Goal: Communication & Community: Answer question/provide support

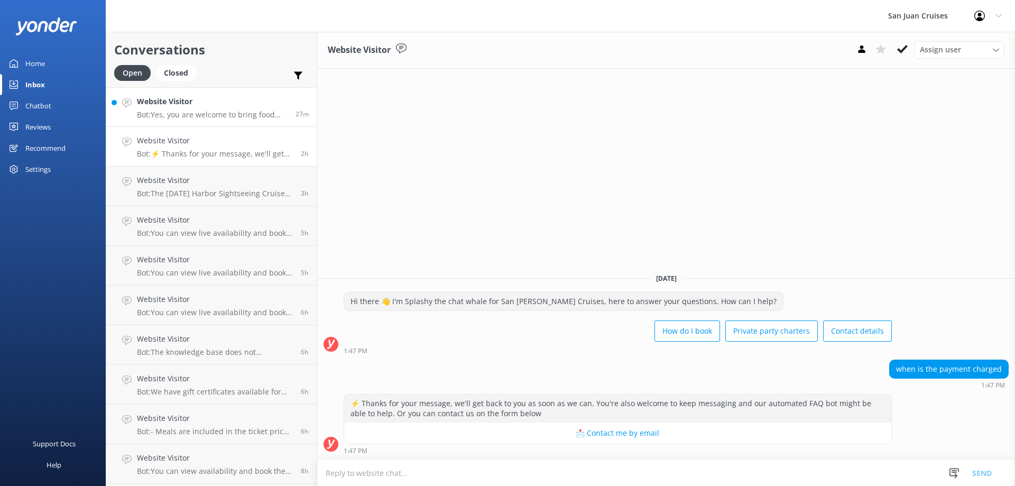
click at [188, 110] on p "Bot: Yes, you are welcome to bring food and non-alcoholic beverages on any of o…" at bounding box center [212, 115] width 151 height 10
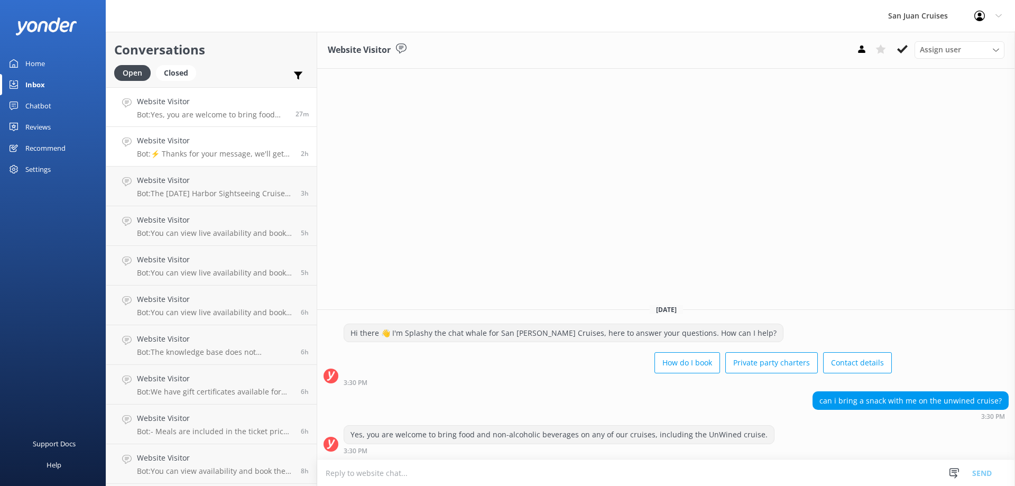
click at [230, 136] on h4 "Website Visitor" at bounding box center [215, 141] width 156 height 12
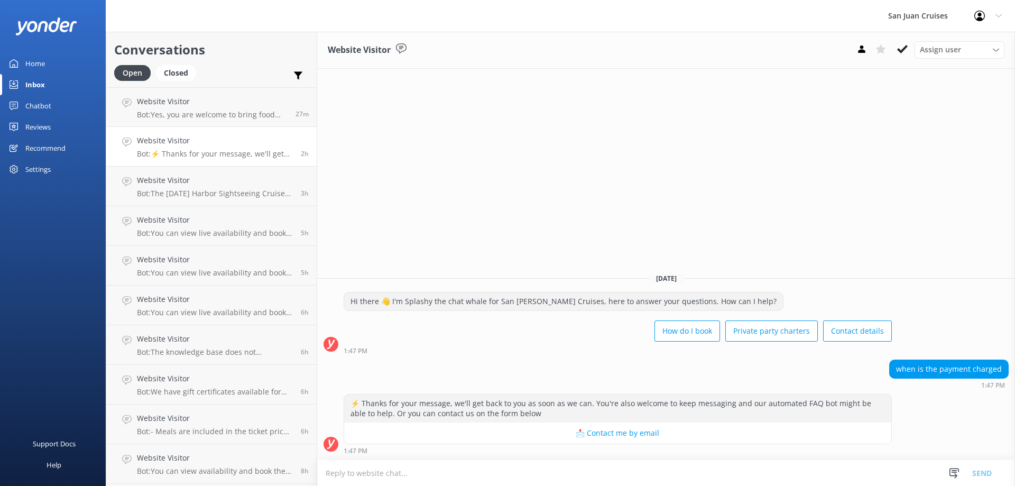
click at [30, 63] on div "Home" at bounding box center [35, 63] width 20 height 21
